Goal: Task Accomplishment & Management: Manage account settings

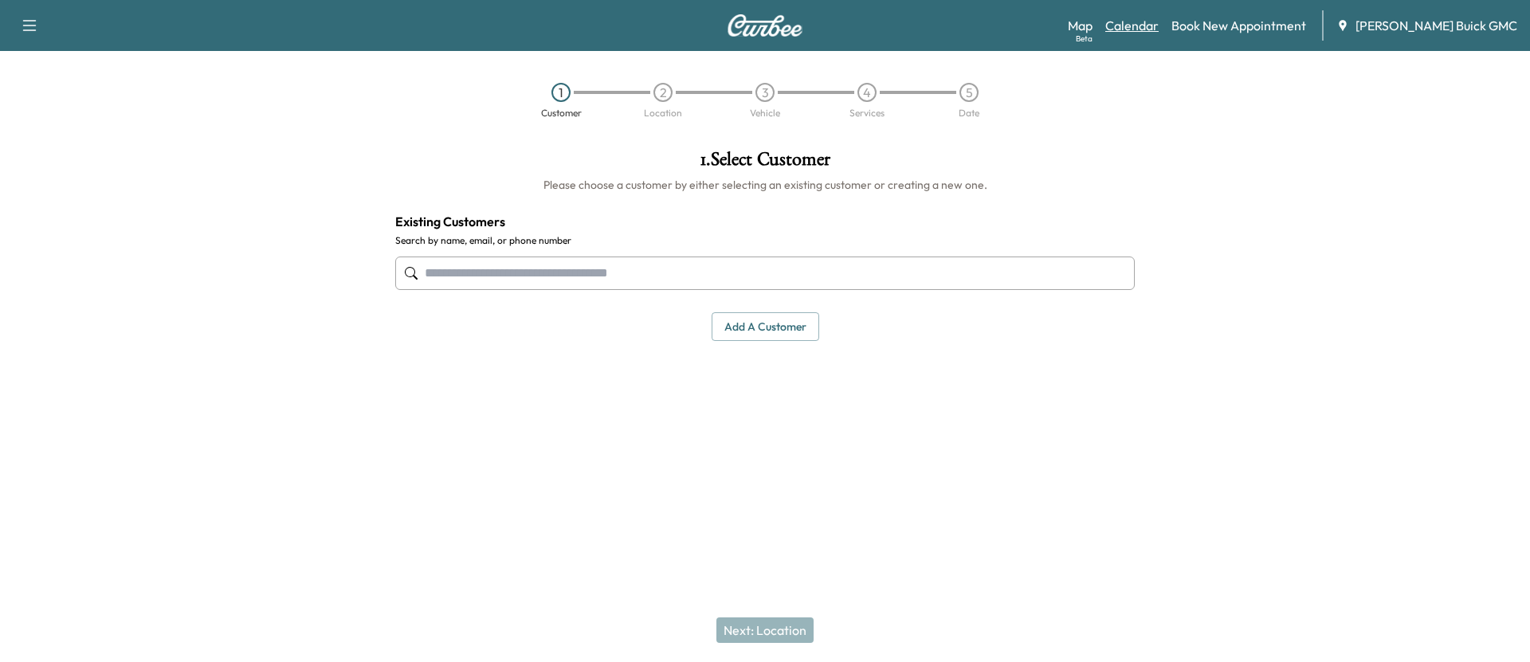
click at [1155, 29] on link "Calendar" at bounding box center [1131, 25] width 53 height 19
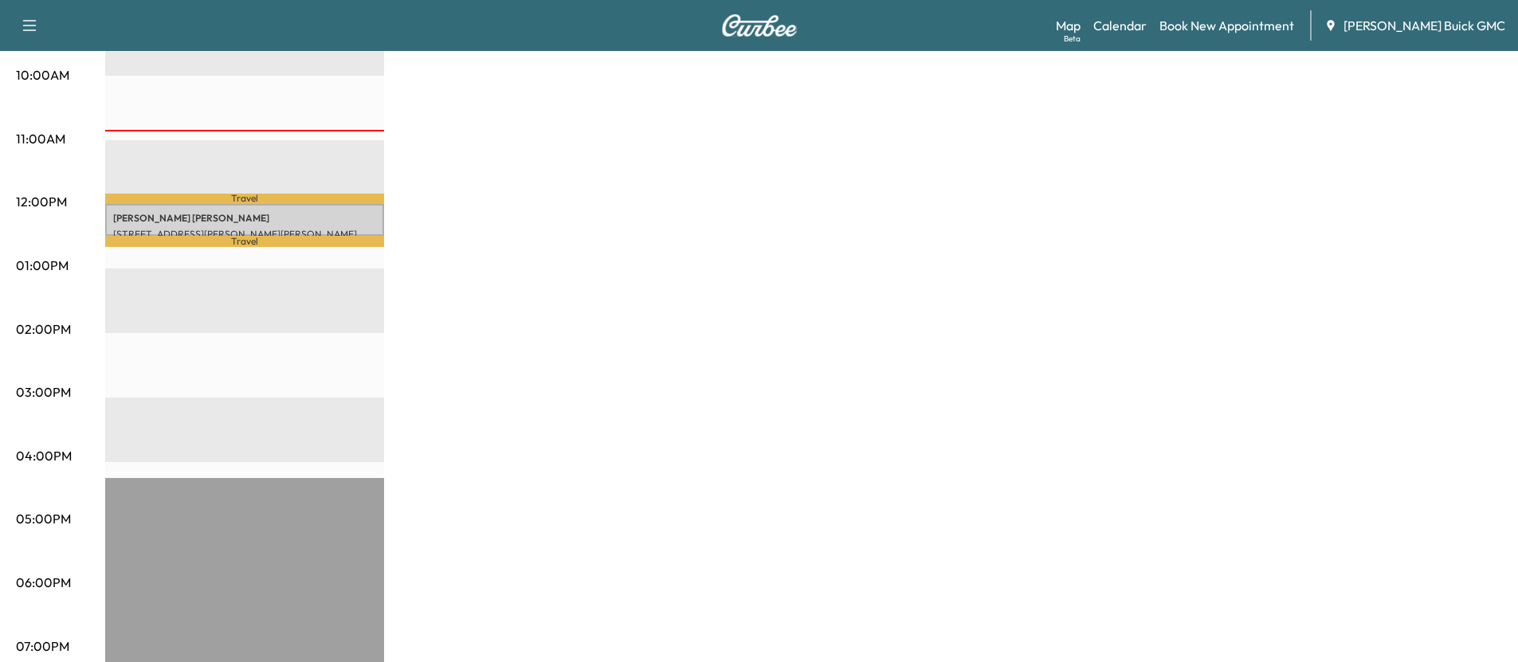
scroll to position [560, 0]
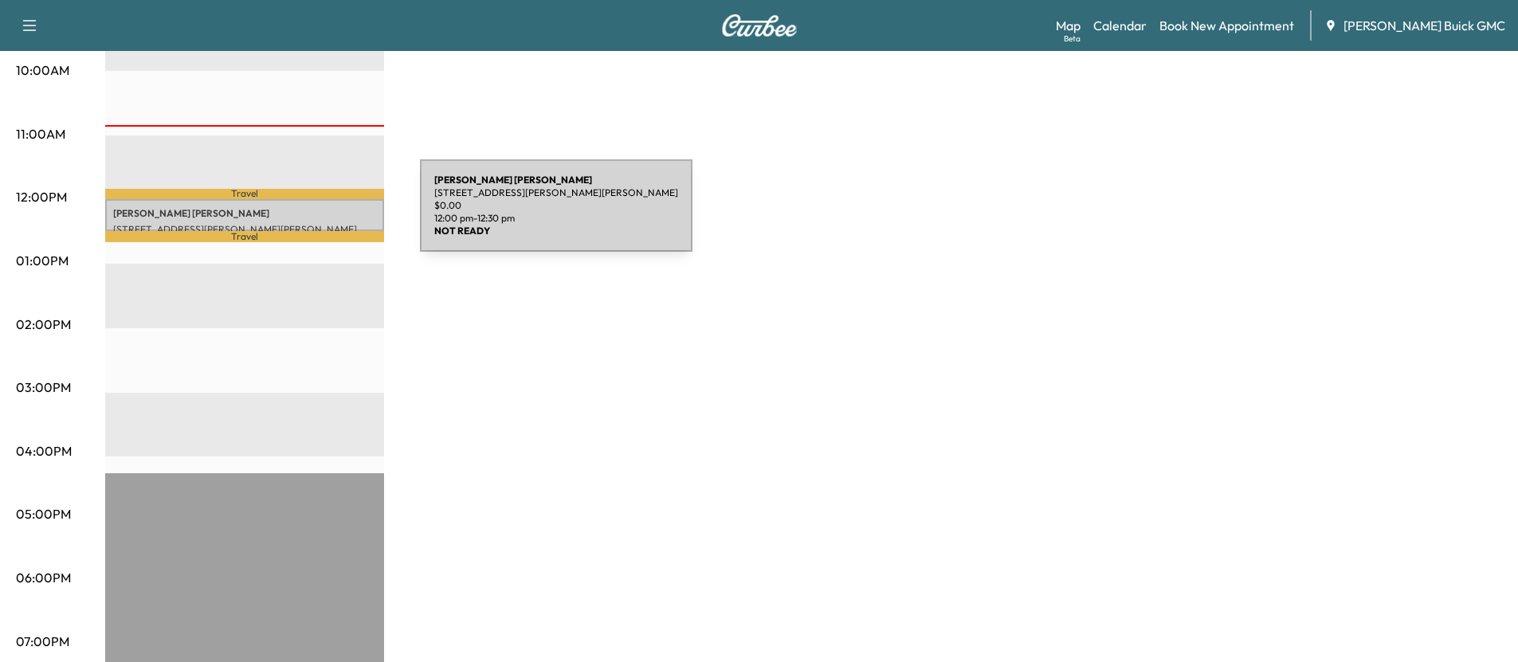
click at [300, 214] on p "[PERSON_NAME]" at bounding box center [244, 213] width 263 height 13
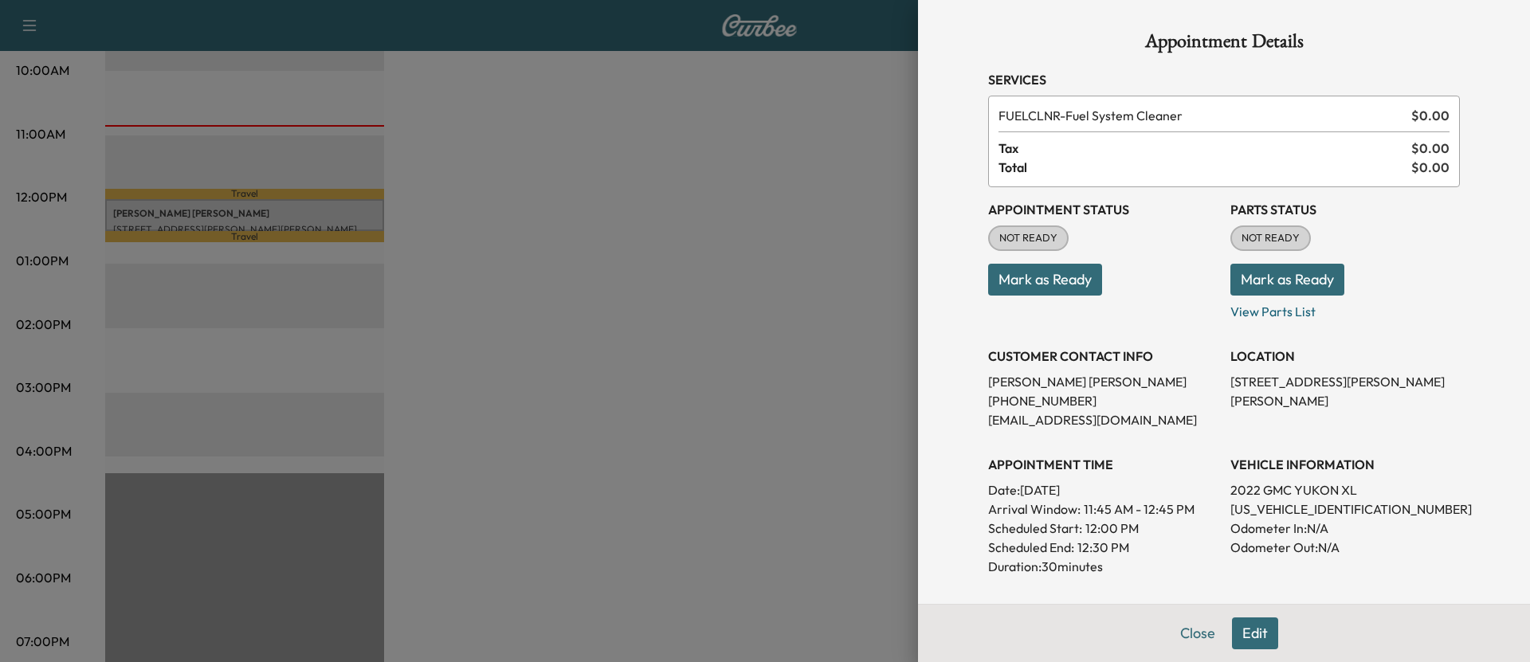
click at [991, 290] on button "Mark as Ready" at bounding box center [1045, 280] width 114 height 32
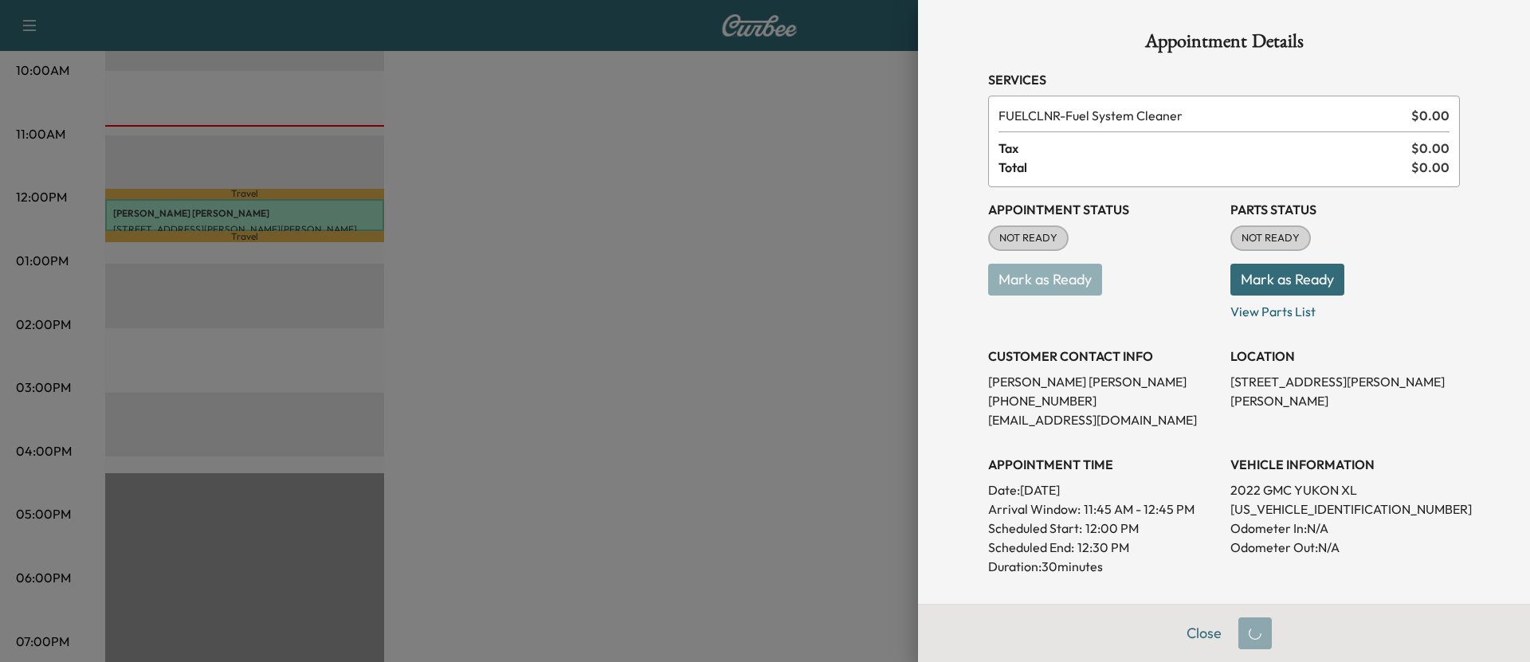
click at [1286, 281] on button "Mark as Ready" at bounding box center [1287, 280] width 114 height 32
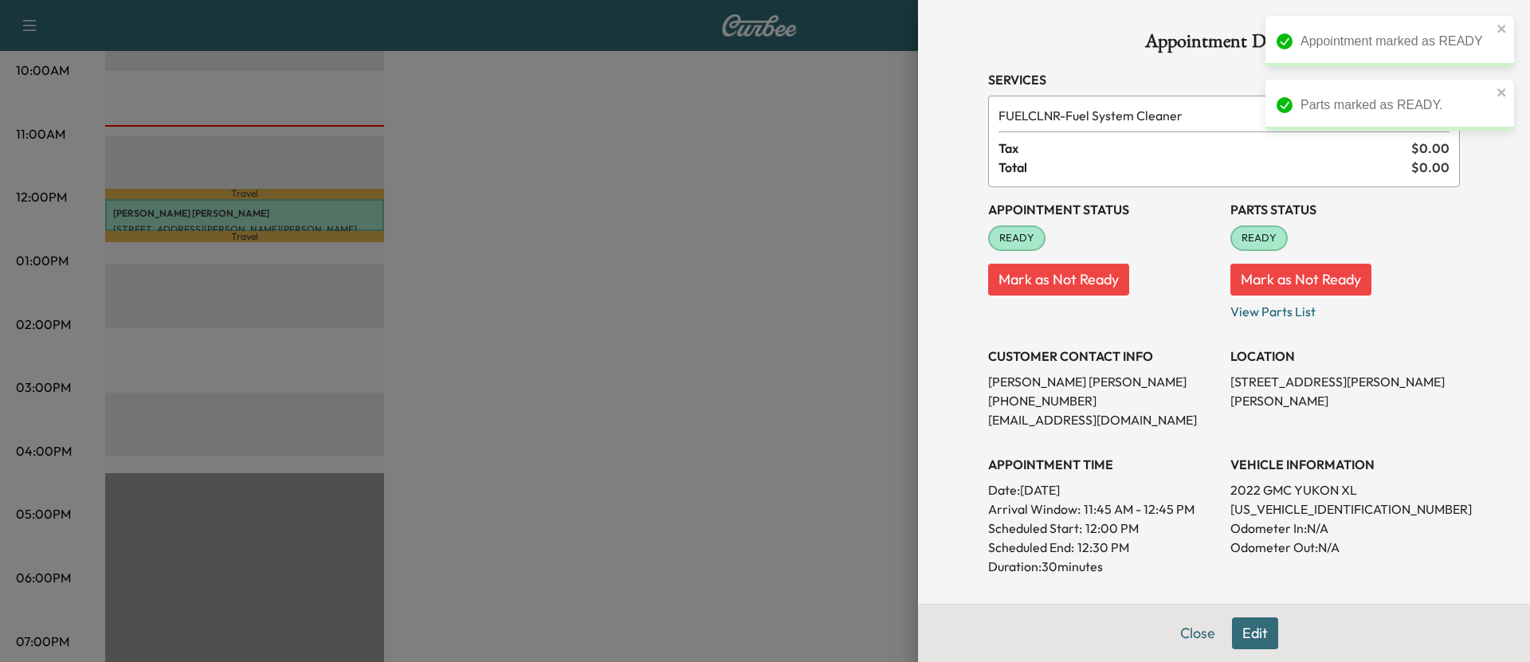
click at [722, 381] on div at bounding box center [765, 331] width 1530 height 662
